Goal: Find specific page/section: Find specific page/section

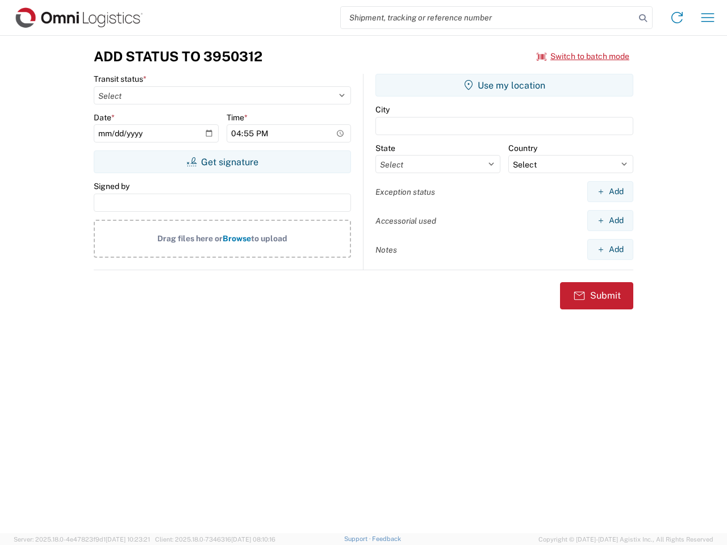
click at [488, 18] on input "search" at bounding box center [488, 18] width 294 height 22
click at [643, 18] on icon at bounding box center [643, 18] width 16 height 16
click at [677, 18] on icon at bounding box center [677, 18] width 18 height 18
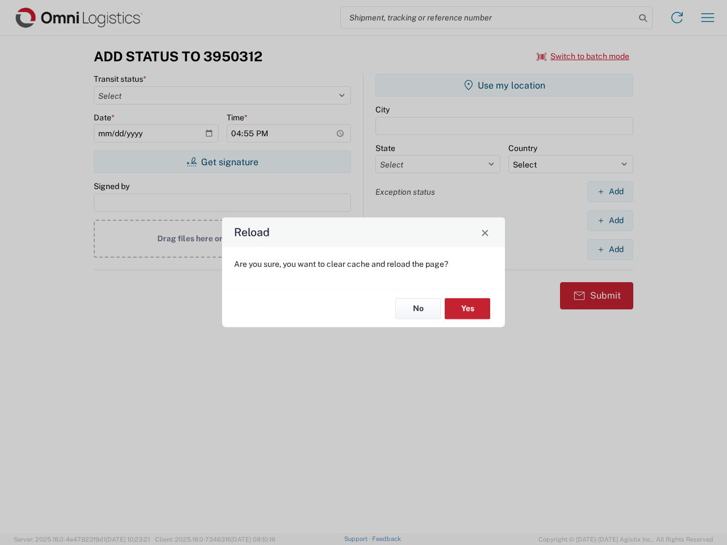
click at [707, 18] on div "Reload Are you sure, you want to clear cache and reload the page? No Yes" at bounding box center [363, 272] width 727 height 545
click at [583, 56] on div "Reload Are you sure, you want to clear cache and reload the page? No Yes" at bounding box center [363, 272] width 727 height 545
click at [222, 162] on div "Reload Are you sure, you want to clear cache and reload the page? No Yes" at bounding box center [363, 272] width 727 height 545
click at [504, 85] on div "Reload Are you sure, you want to clear cache and reload the page? No Yes" at bounding box center [363, 272] width 727 height 545
click at [610, 191] on div "Reload Are you sure, you want to clear cache and reload the page? No Yes" at bounding box center [363, 272] width 727 height 545
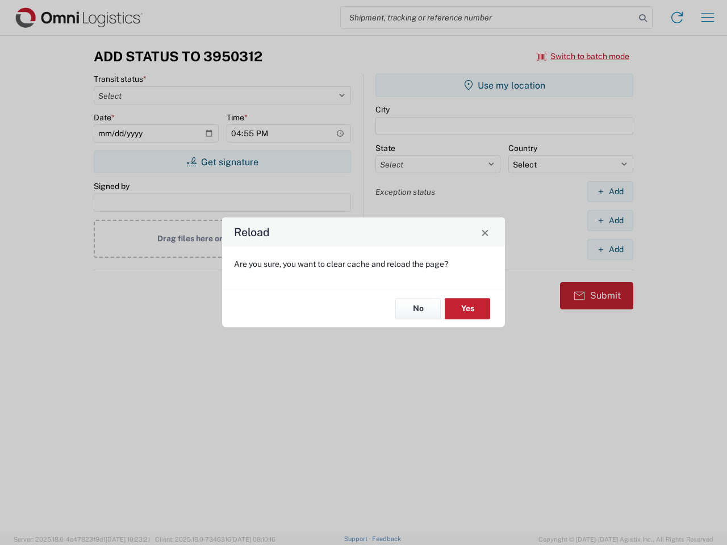
click at [610, 220] on div "Reload Are you sure, you want to clear cache and reload the page? No Yes" at bounding box center [363, 272] width 727 height 545
click at [610, 249] on div "Reload Are you sure, you want to clear cache and reload the page? No Yes" at bounding box center [363, 272] width 727 height 545
